Goal: Task Accomplishment & Management: Complete application form

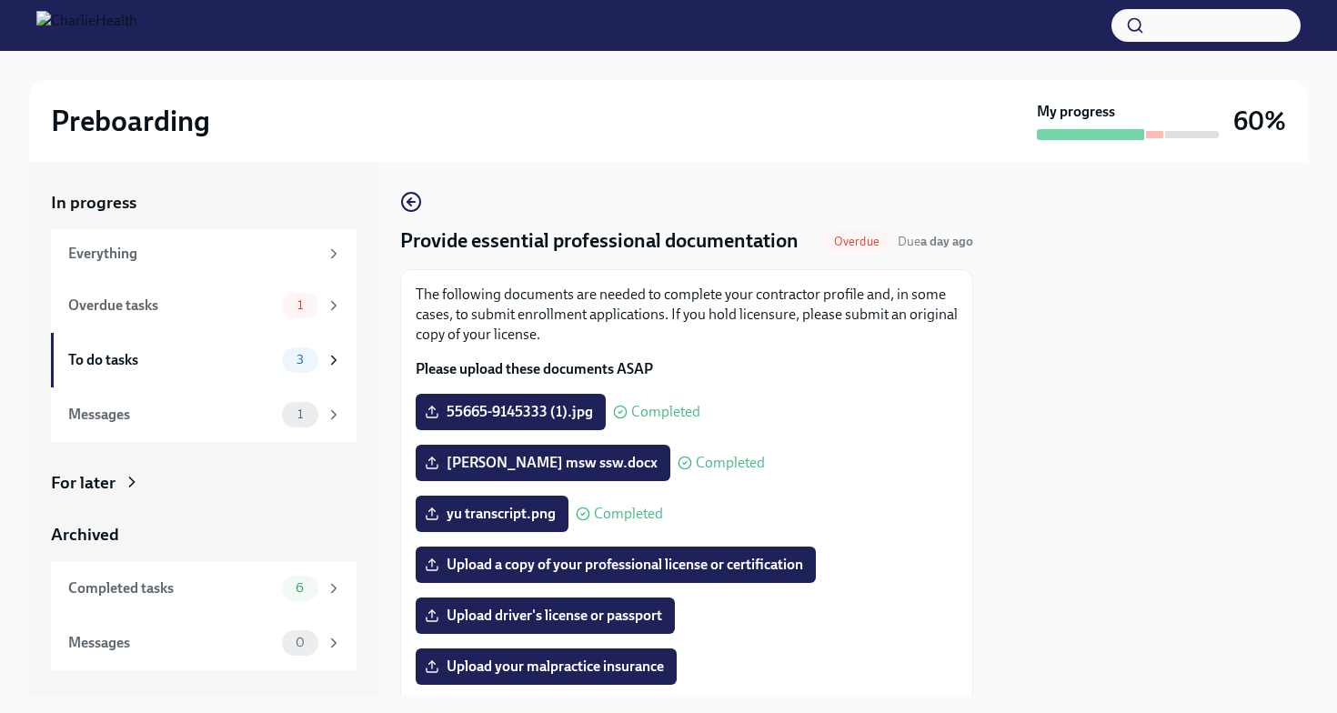
click at [991, 426] on div "In progress Everything Overdue tasks 1 To do tasks 3 Messages 1 For later Archi…" at bounding box center [668, 428] width 1278 height 533
click at [261, 315] on div "Overdue tasks 1" at bounding box center [205, 305] width 274 height 25
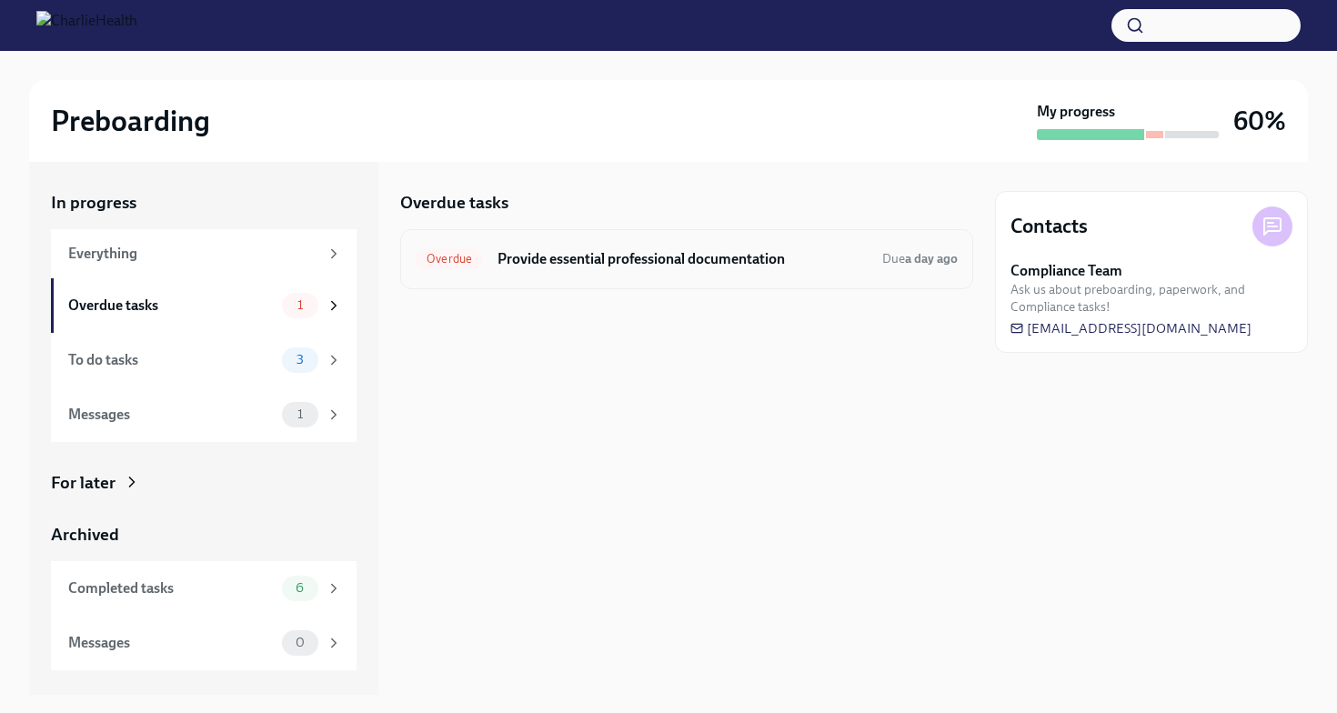
click at [575, 260] on h6 "Provide essential professional documentation" at bounding box center [682, 259] width 370 height 20
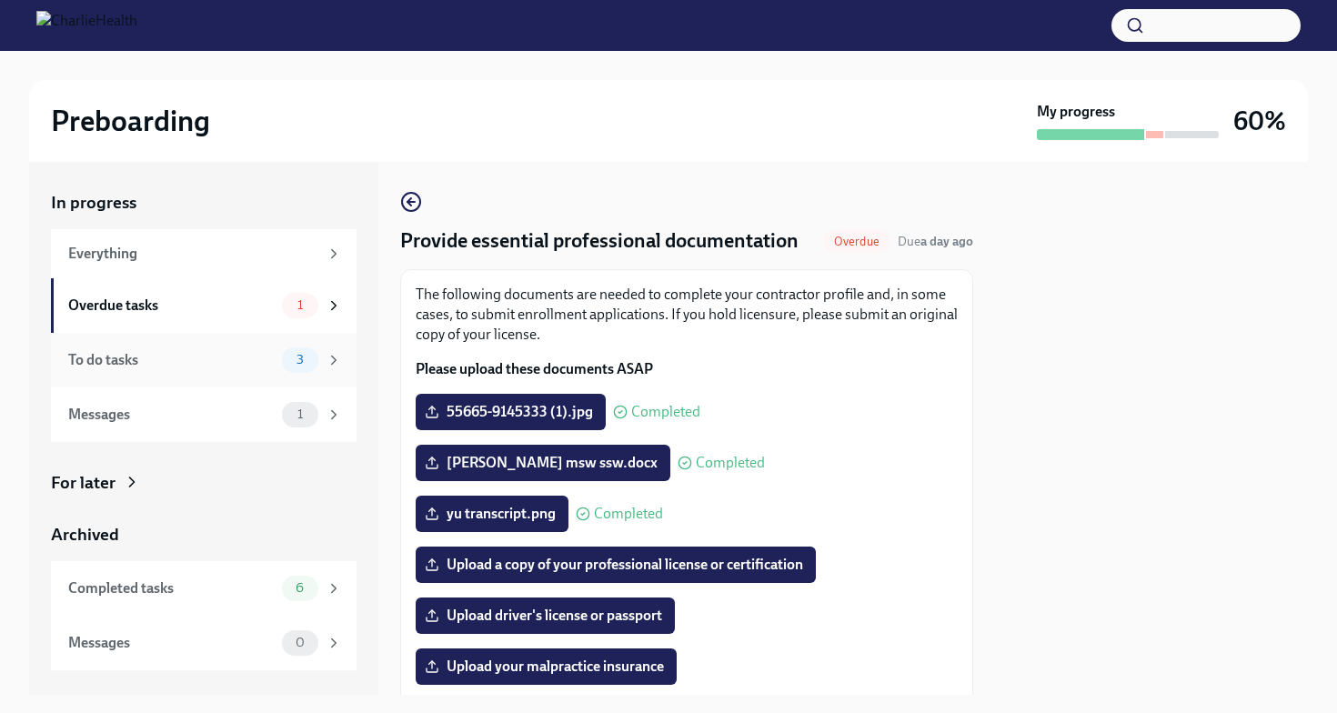
click at [266, 353] on div "To do tasks" at bounding box center [171, 360] width 206 height 20
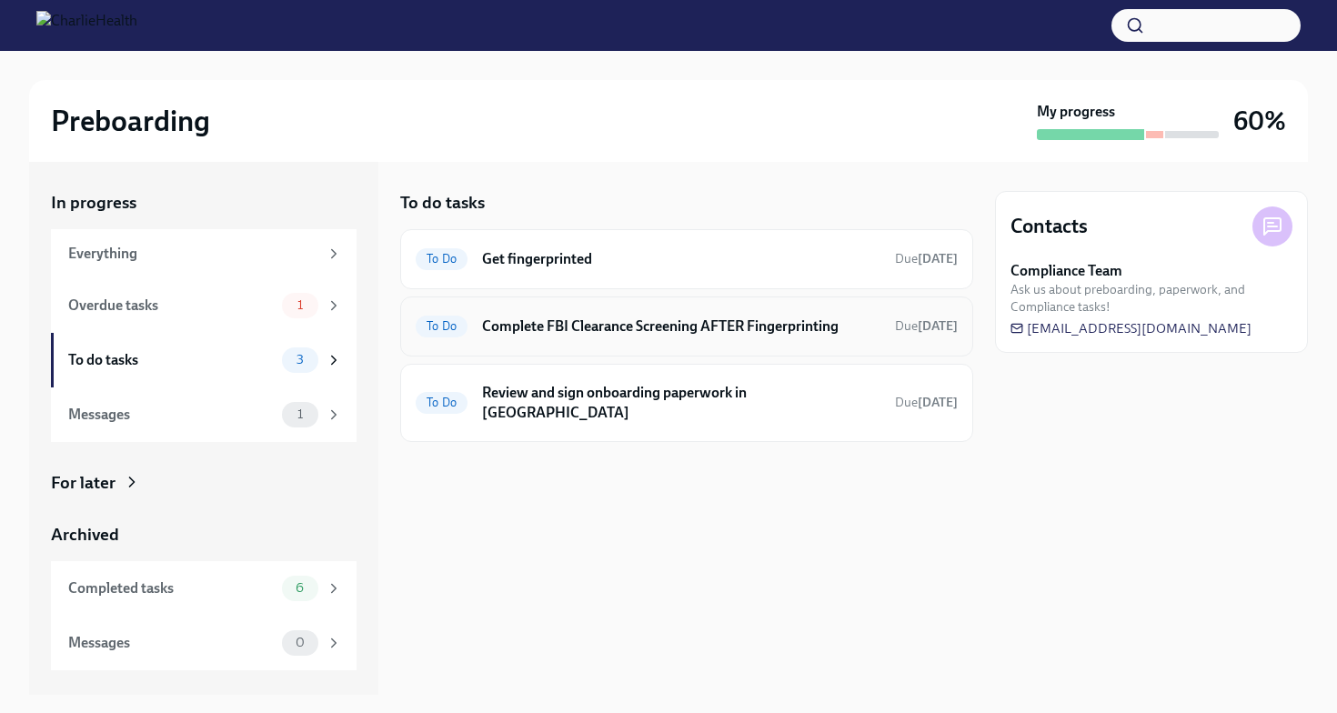
click at [583, 332] on h6 "Complete FBI Clearance Screening AFTER Fingerprinting" at bounding box center [681, 326] width 398 height 20
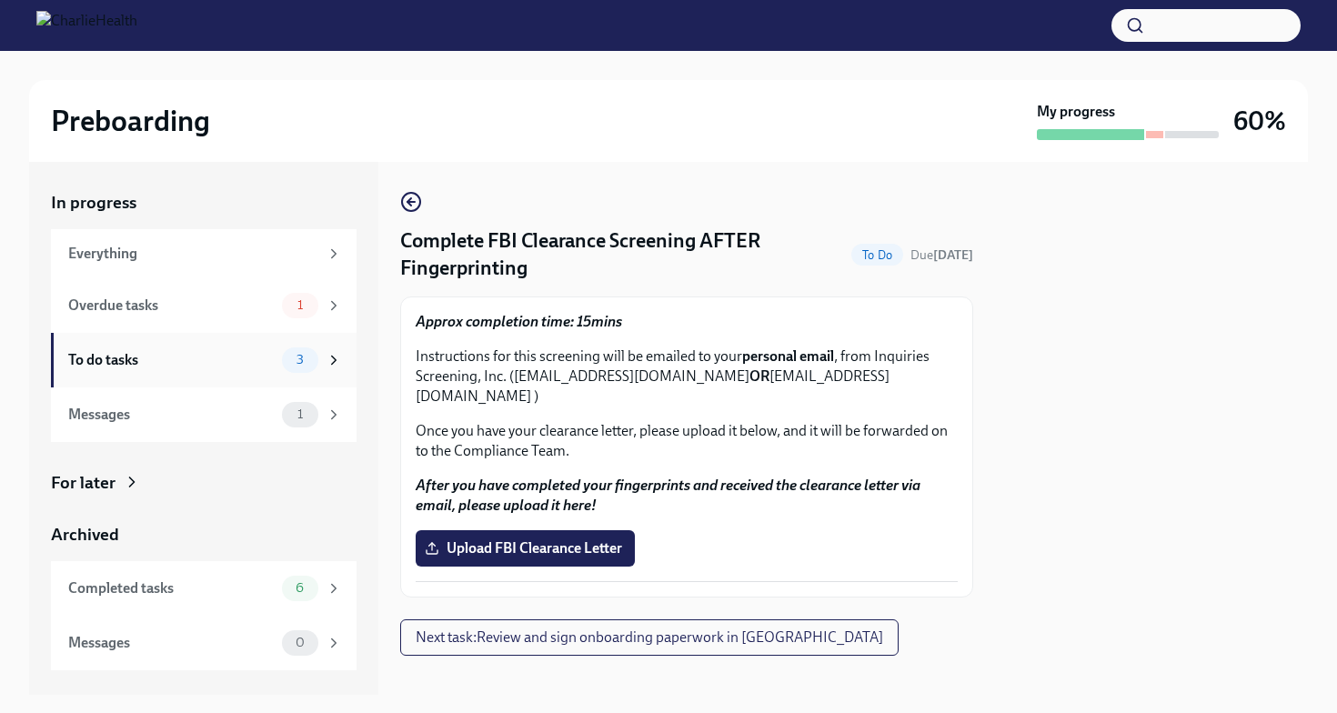
click at [222, 364] on div "To do tasks" at bounding box center [171, 360] width 206 height 20
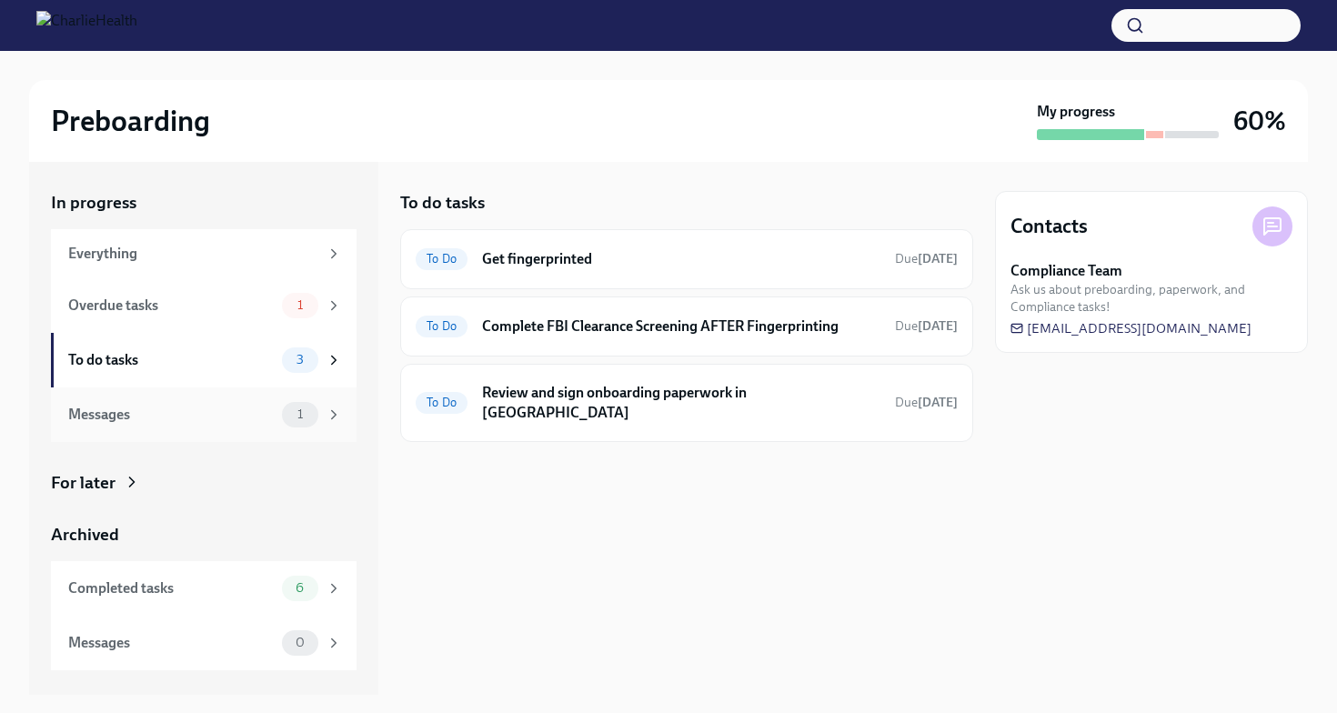
click at [225, 411] on div "Messages" at bounding box center [171, 415] width 206 height 20
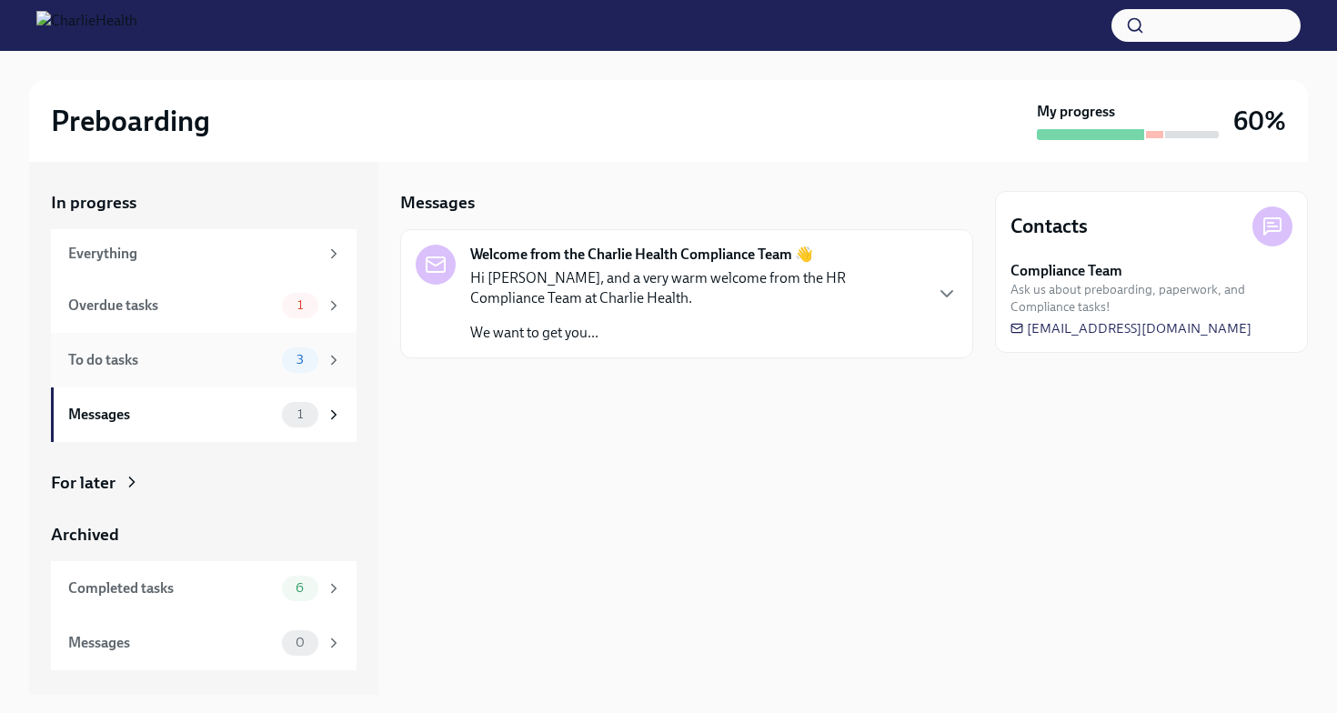
click at [236, 369] on div "To do tasks" at bounding box center [171, 360] width 206 height 20
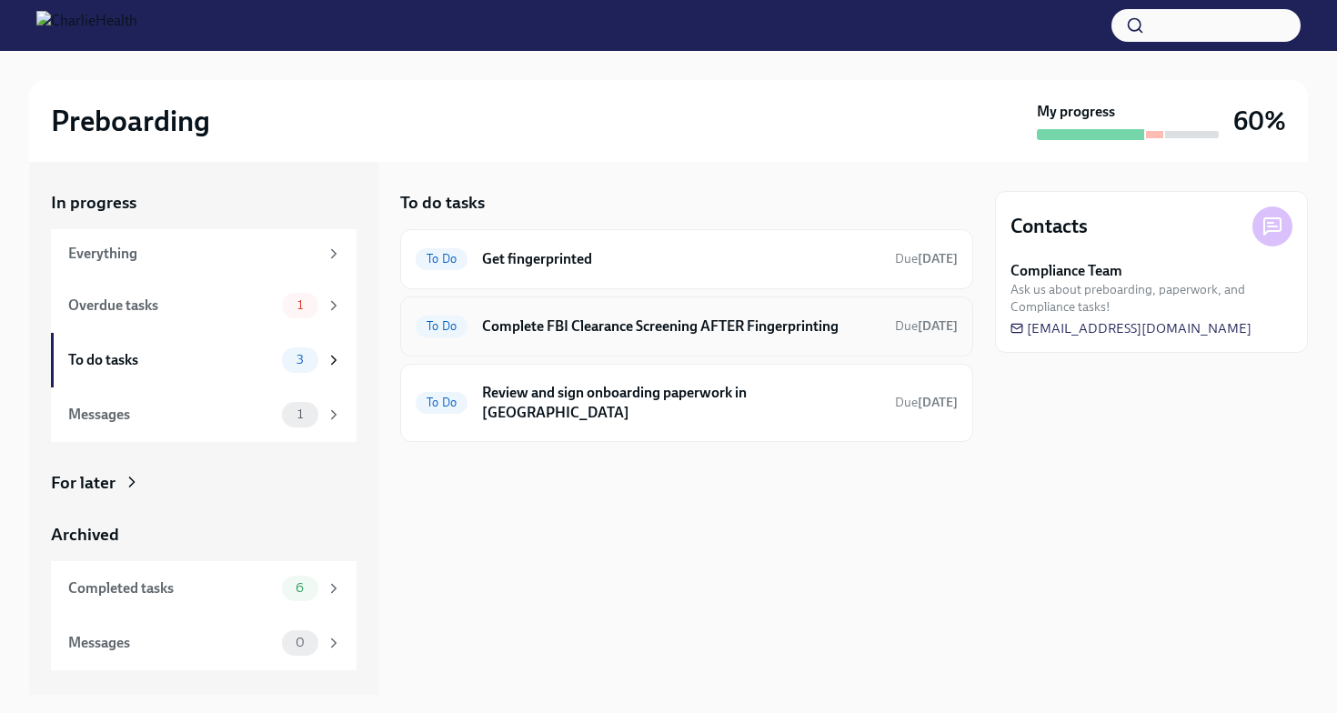
click at [691, 320] on h6 "Complete FBI Clearance Screening AFTER Fingerprinting" at bounding box center [681, 326] width 398 height 20
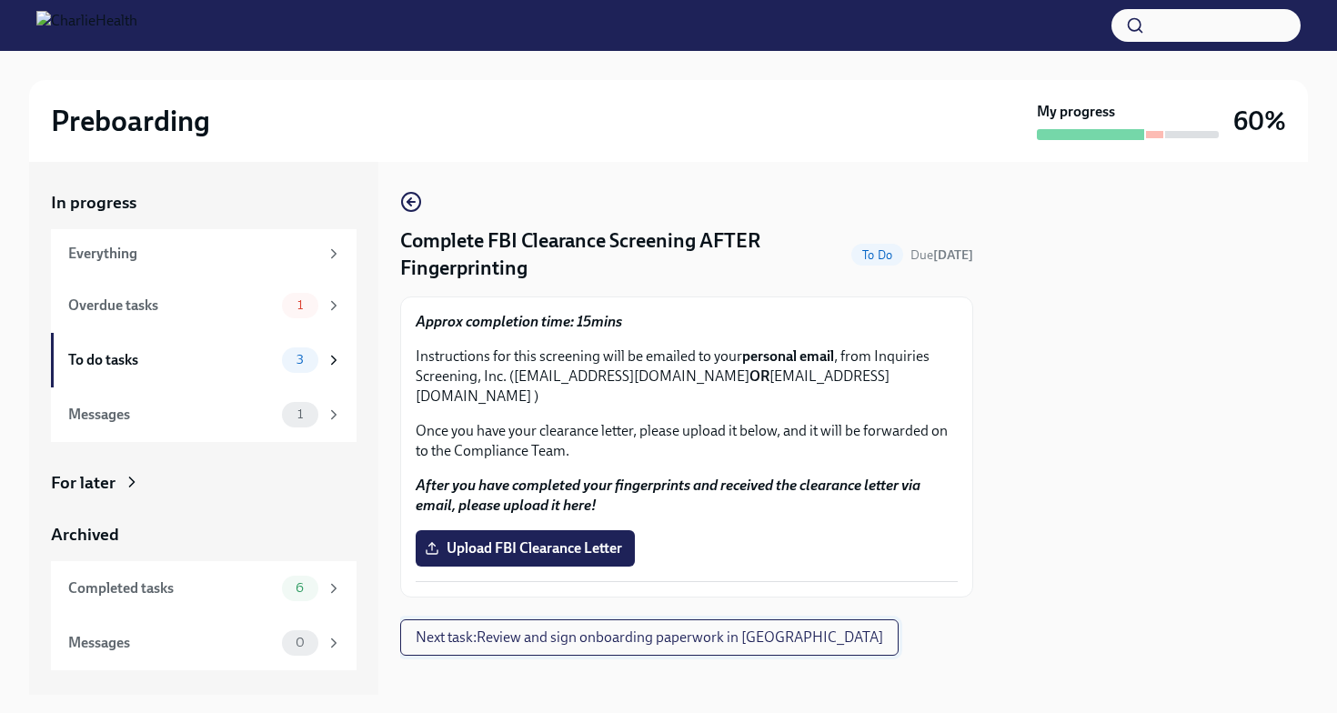
click at [607, 628] on span "Next task : Review and sign onboarding paperwork in [GEOGRAPHIC_DATA]" at bounding box center [649, 637] width 467 height 18
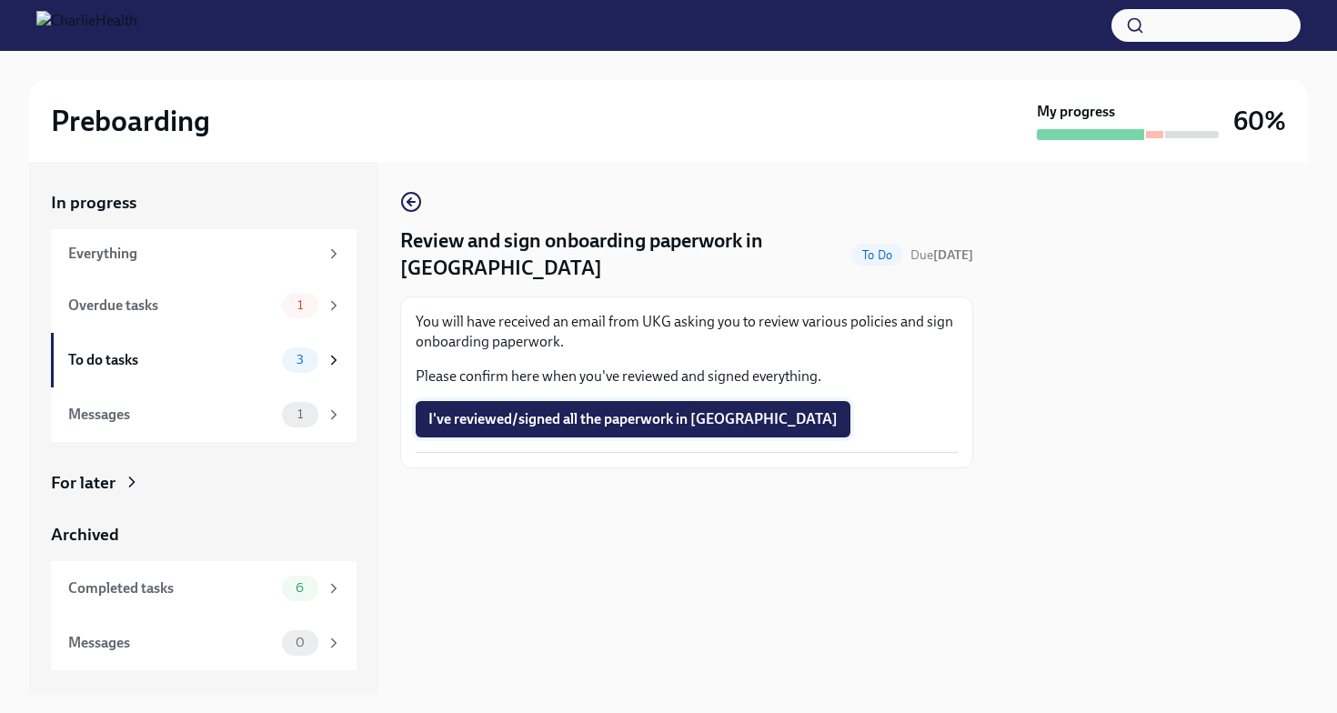
click at [615, 410] on span "I've reviewed/signed all the paperwork in [GEOGRAPHIC_DATA]" at bounding box center [632, 419] width 409 height 18
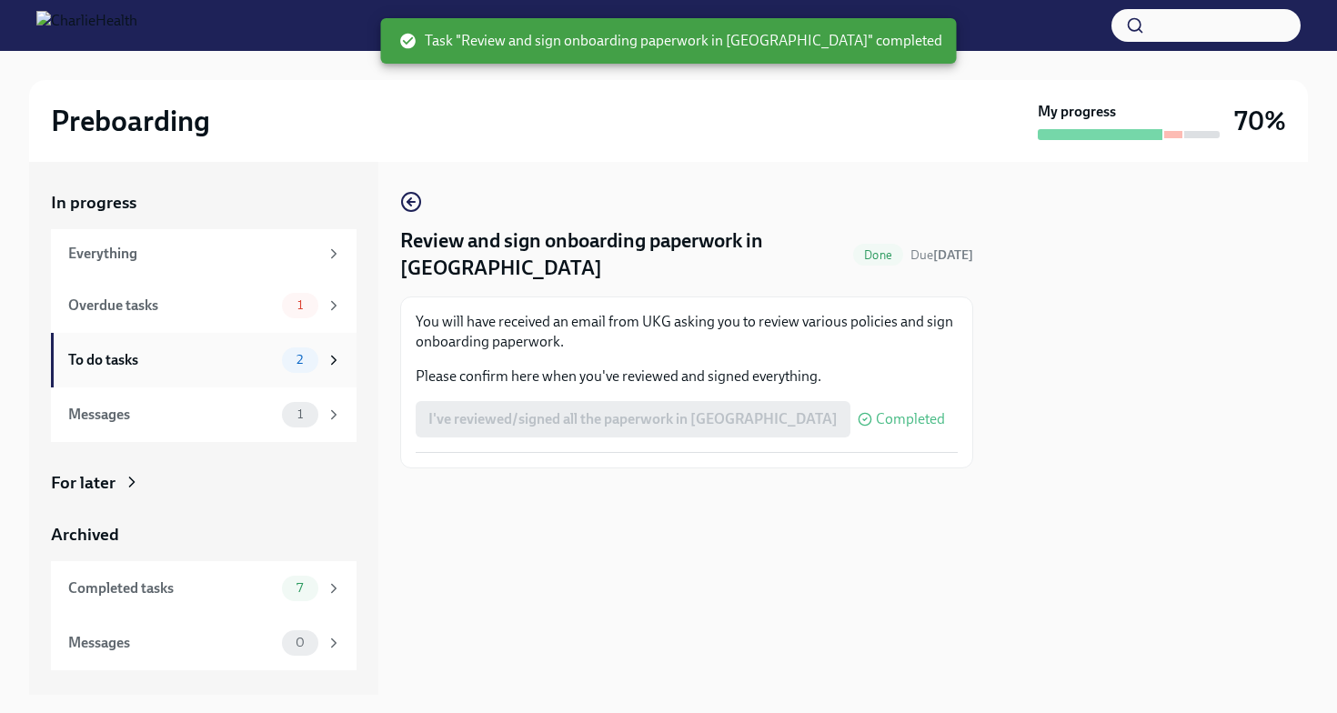
click at [265, 352] on div "To do tasks" at bounding box center [171, 360] width 206 height 20
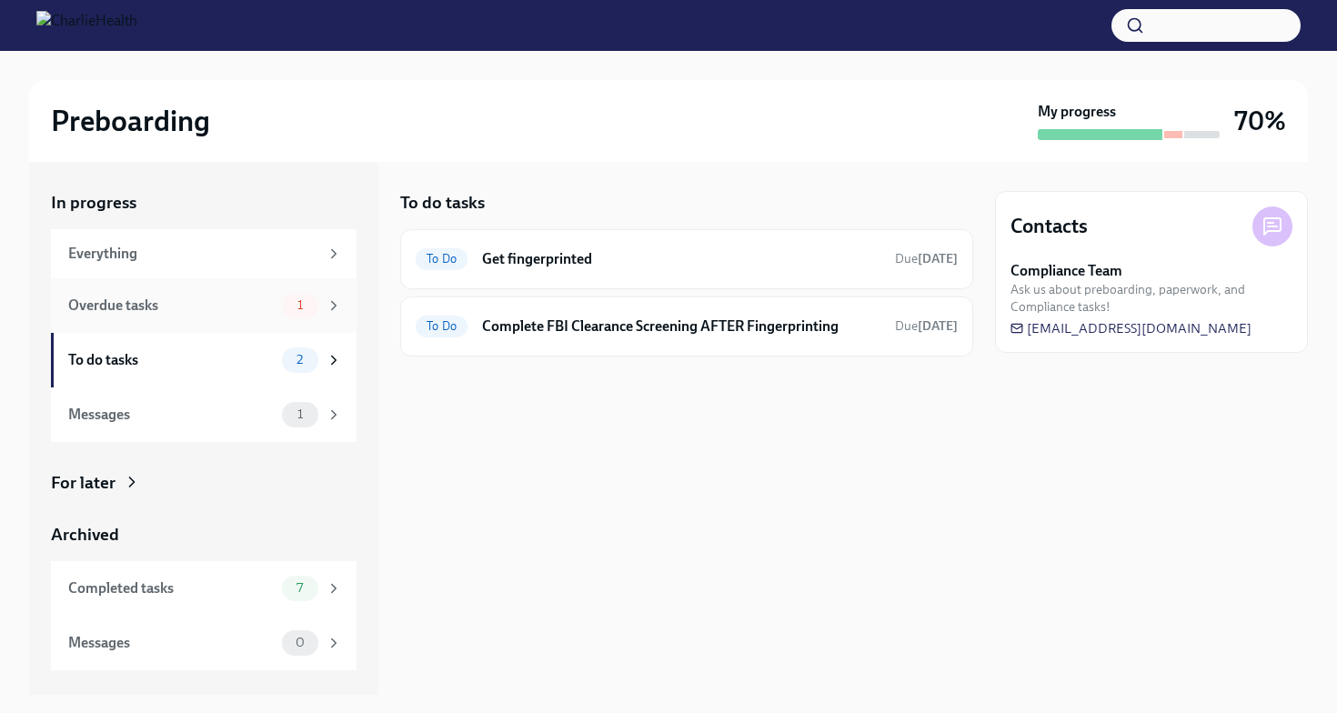
click at [275, 306] on div "Overdue tasks 1" at bounding box center [205, 305] width 274 height 25
